Goal: Task Accomplishment & Management: Use online tool/utility

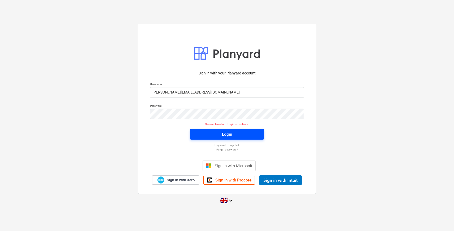
click at [232, 133] on div "Login" at bounding box center [227, 134] width 10 height 7
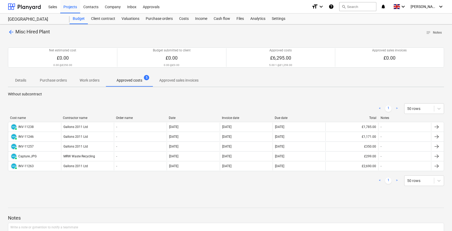
scroll to position [1, 0]
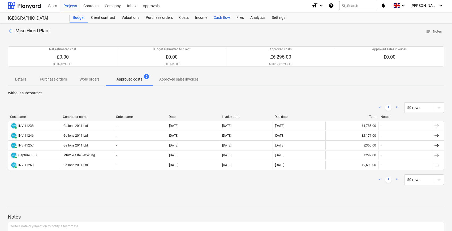
click at [222, 18] on div "Cash flow" at bounding box center [221, 17] width 23 height 11
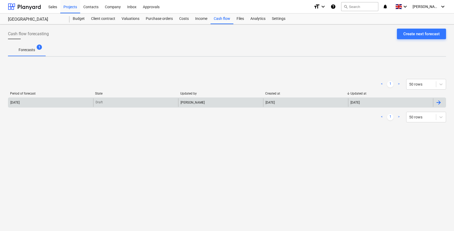
click at [66, 105] on div "[DATE]" at bounding box center [50, 102] width 85 height 8
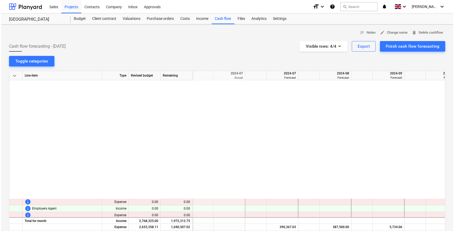
scroll to position [0, 53]
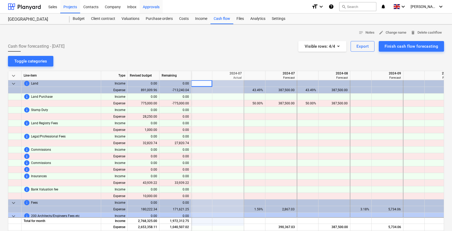
click at [156, 7] on div "Approvals" at bounding box center [151, 7] width 23 height 14
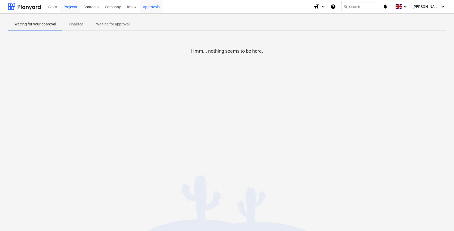
click at [70, 8] on div "Projects" at bounding box center [70, 7] width 20 height 14
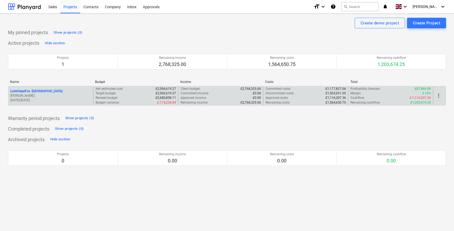
click at [52, 92] on p "LuddridgeFox - [GEOGRAPHIC_DATA]" at bounding box center [36, 91] width 52 height 5
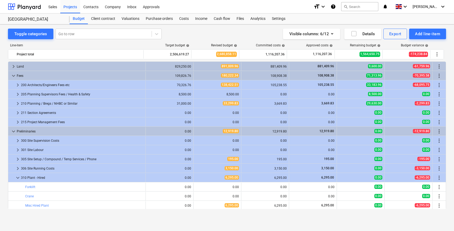
scroll to position [31, 0]
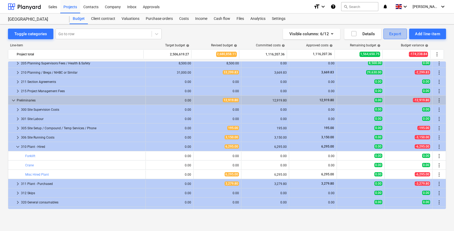
click at [390, 33] on div "Export" at bounding box center [395, 34] width 12 height 7
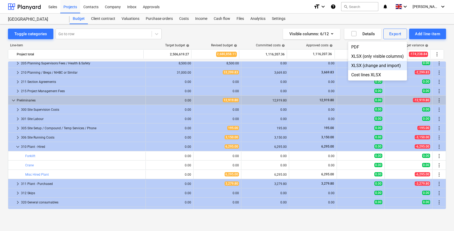
click at [361, 67] on div "XLSX (change and import)" at bounding box center [377, 65] width 59 height 9
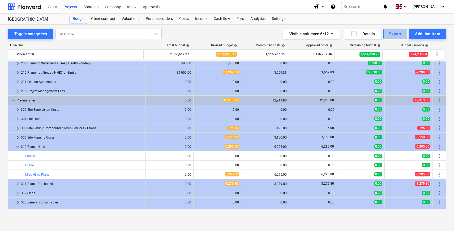
click at [398, 34] on div "Export" at bounding box center [395, 34] width 12 height 7
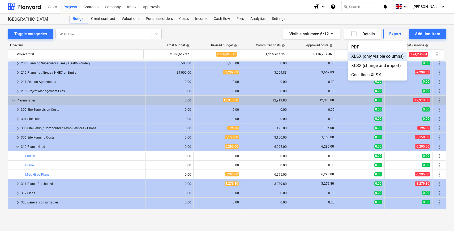
click at [388, 55] on div "XLSX (only visible columns)" at bounding box center [377, 56] width 59 height 9
